Goal: Navigation & Orientation: Find specific page/section

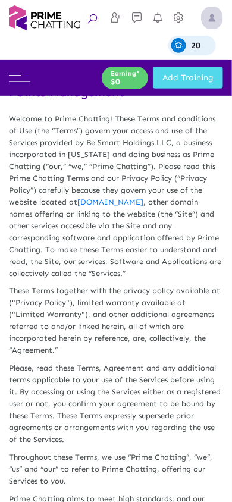
click at [213, 15] on img at bounding box center [212, 18] width 23 height 24
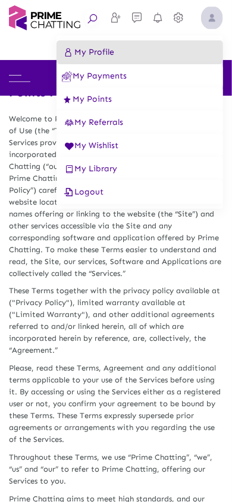
click at [105, 46] on button "My Profile" at bounding box center [139, 52] width 166 height 24
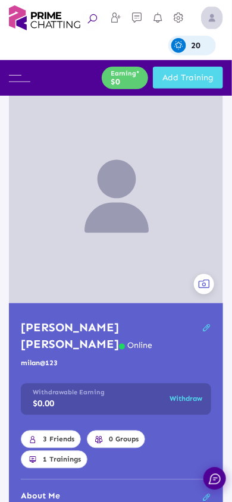
click at [20, 81] on img at bounding box center [19, 78] width 21 height 7
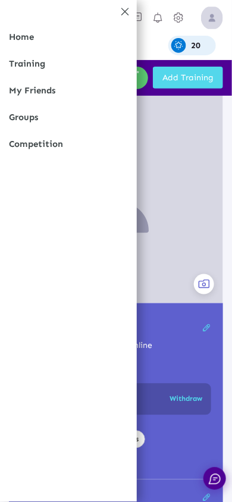
click at [28, 140] on link "Competition" at bounding box center [68, 144] width 137 height 27
